Goal: Information Seeking & Learning: Check status

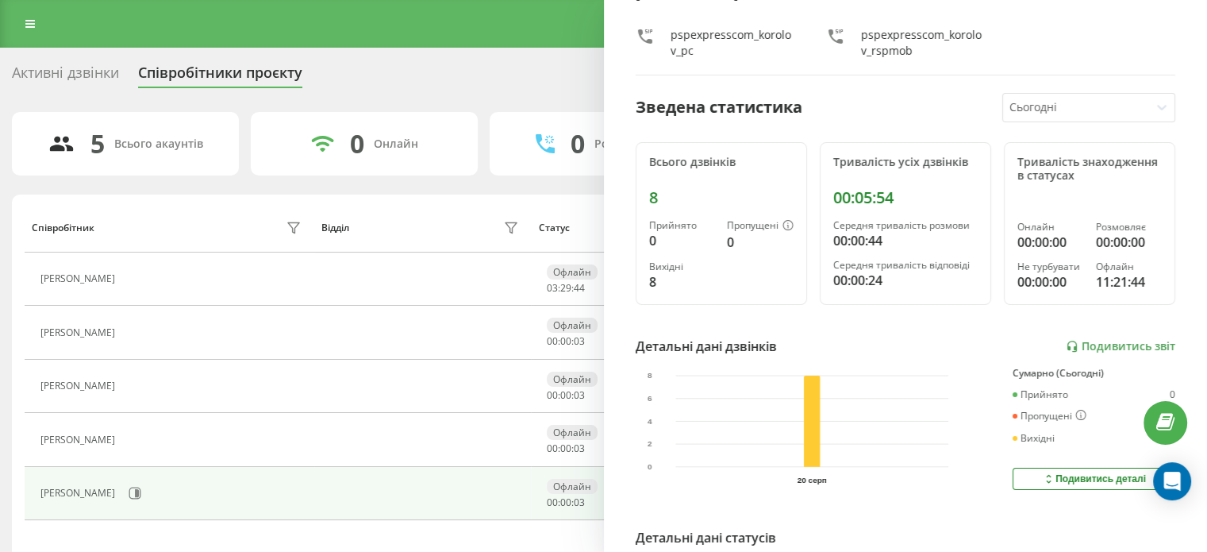
scroll to position [159, 0]
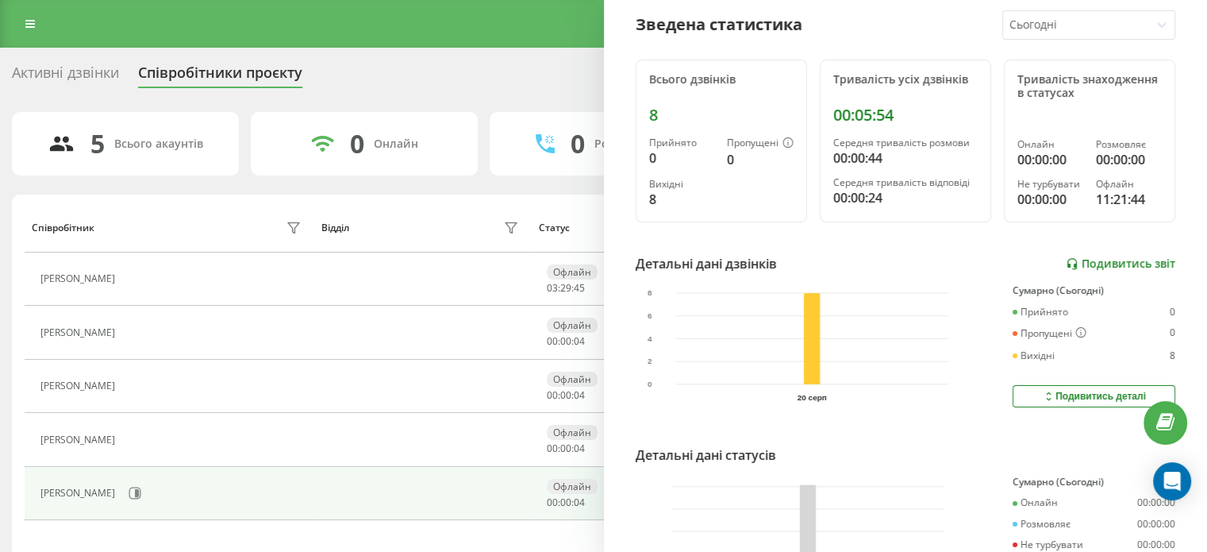
click at [1100, 257] on link "Подивитись звіт" at bounding box center [1121, 263] width 110 height 13
